Goal: Complete application form

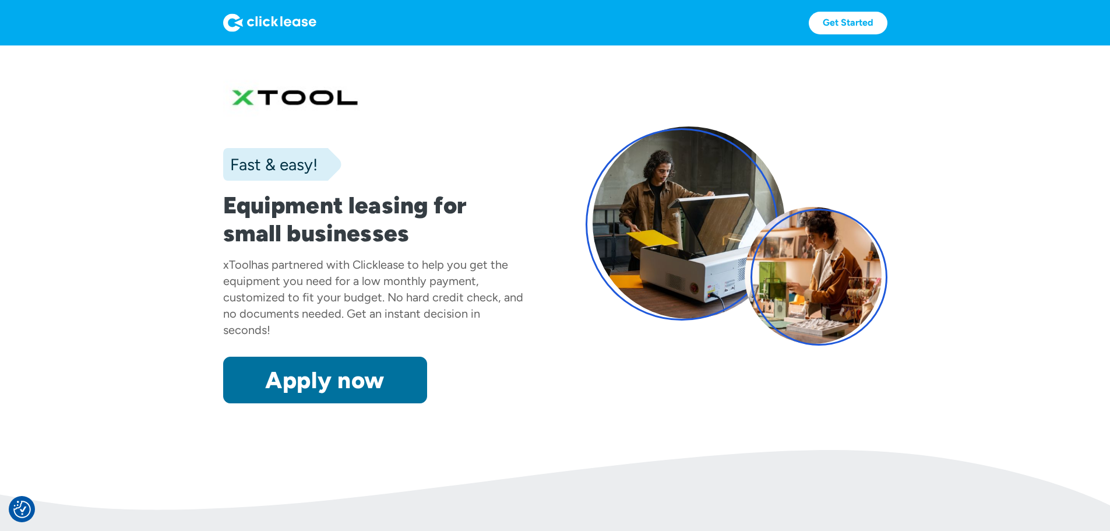
drag, startPoint x: 0, startPoint y: 0, endPoint x: 272, endPoint y: 429, distance: 508.4
click at [272, 403] on link "Apply now" at bounding box center [325, 380] width 204 height 47
